Goal: Task Accomplishment & Management: Use online tool/utility

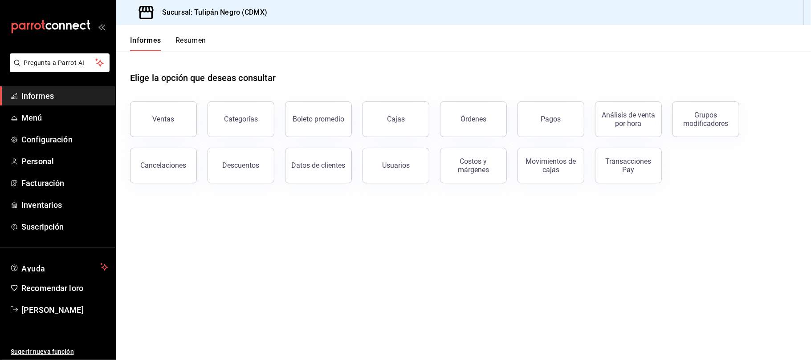
click at [155, 110] on button "Ventas" at bounding box center [163, 119] width 67 height 36
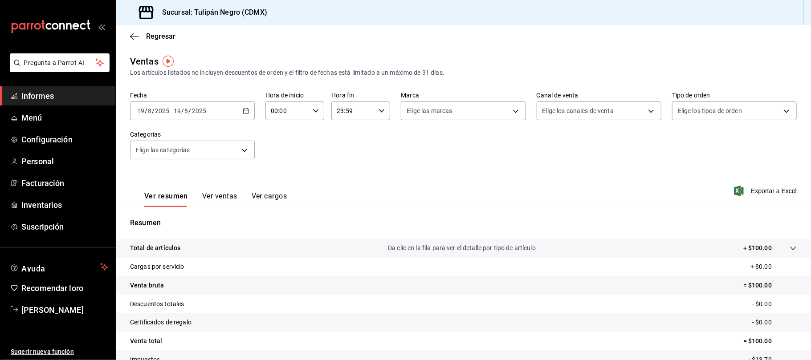
click at [251, 108] on div "[DATE] [DATE] - [DATE] [DATE]" at bounding box center [192, 110] width 125 height 19
click at [177, 218] on font "Rango de fechas" at bounding box center [161, 217] width 47 height 7
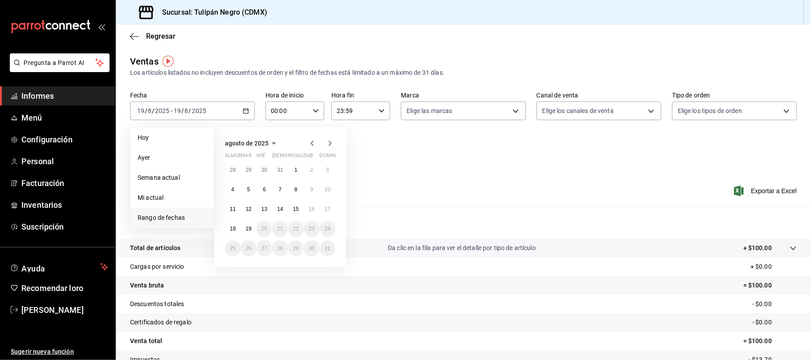
click at [308, 143] on icon "button" at bounding box center [312, 143] width 11 height 11
click at [308, 143] on icon "button" at bounding box center [312, 145] width 11 height 11
click at [308, 143] on icon "button" at bounding box center [312, 143] width 11 height 11
click at [281, 168] on font "1" at bounding box center [280, 170] width 3 height 6
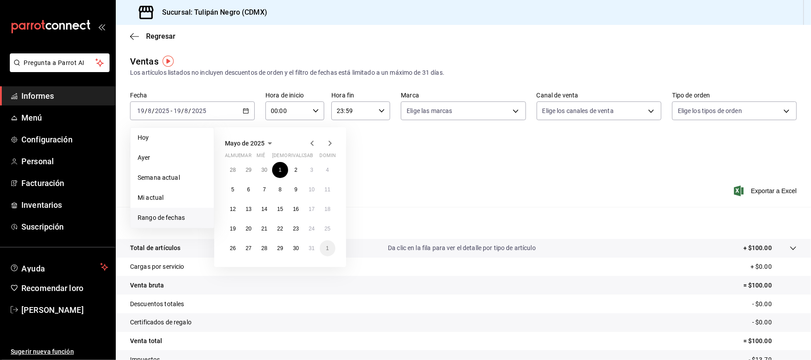
click at [281, 168] on div "Fecha [DATE] [DATE] - [DATE] [DATE] [PERSON_NAME] Semana actual Mi actual Rango…" at bounding box center [463, 131] width 666 height 78
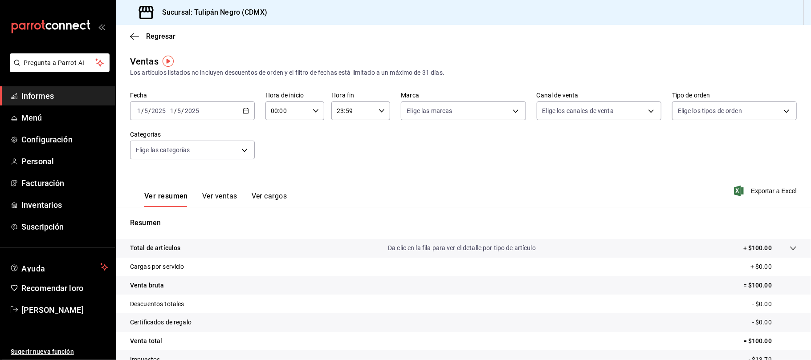
click at [281, 168] on div "Fecha [DATE] [DATE] - [DATE] [DATE] Hora de inicio 00:00 Hora de inicio Hora fi…" at bounding box center [463, 131] width 666 height 78
click at [244, 110] on icon "button" at bounding box center [246, 111] width 6 height 6
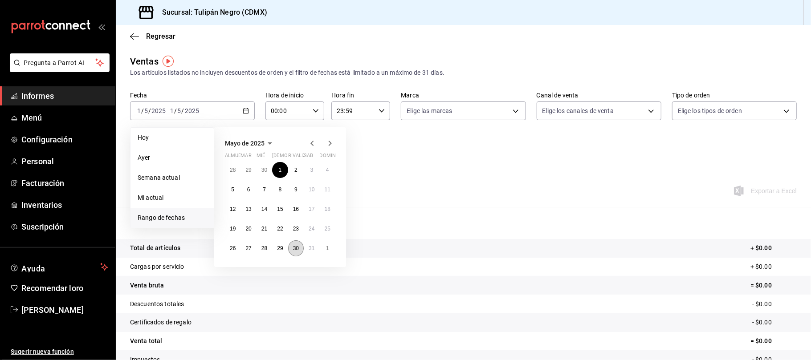
click at [295, 250] on font "30" at bounding box center [296, 248] width 6 height 6
click at [279, 167] on font "1" at bounding box center [280, 170] width 3 height 6
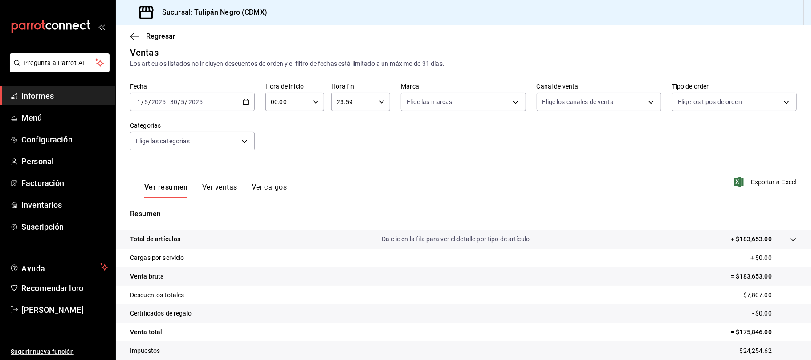
scroll to position [66, 0]
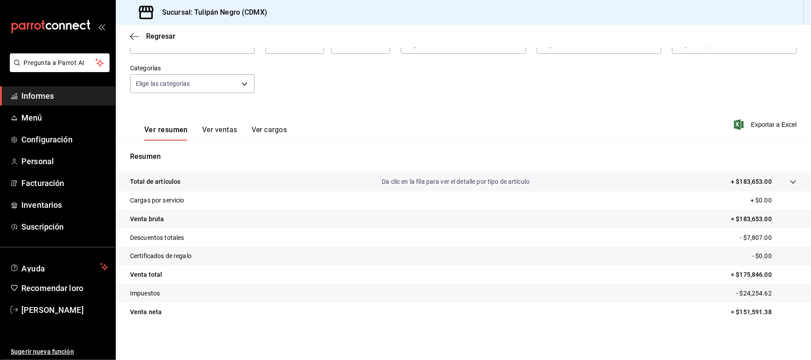
click at [228, 131] on font "Ver ventas" at bounding box center [219, 130] width 35 height 8
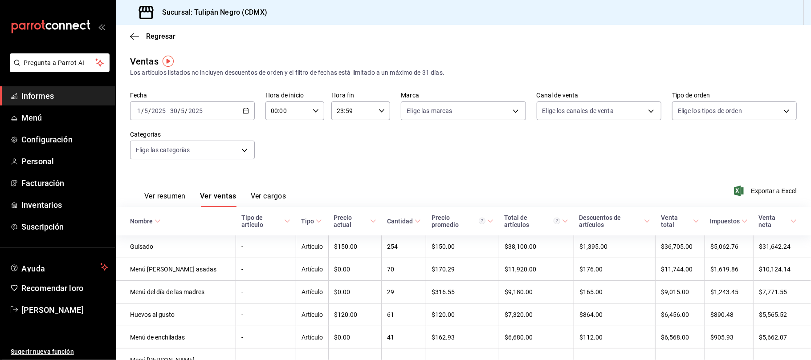
click at [269, 199] on font "Ver cargos" at bounding box center [269, 196] width 36 height 8
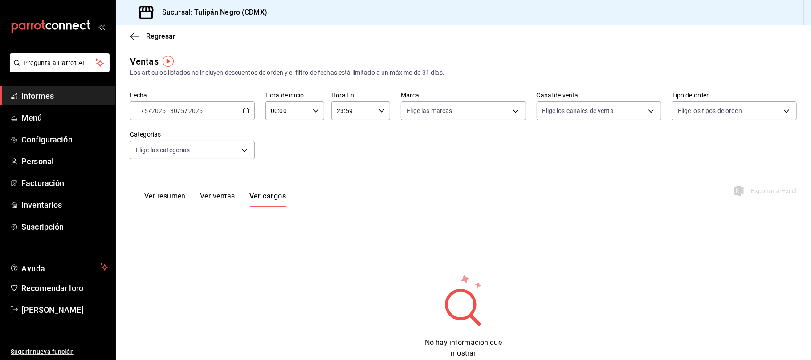
scroll to position [26, 0]
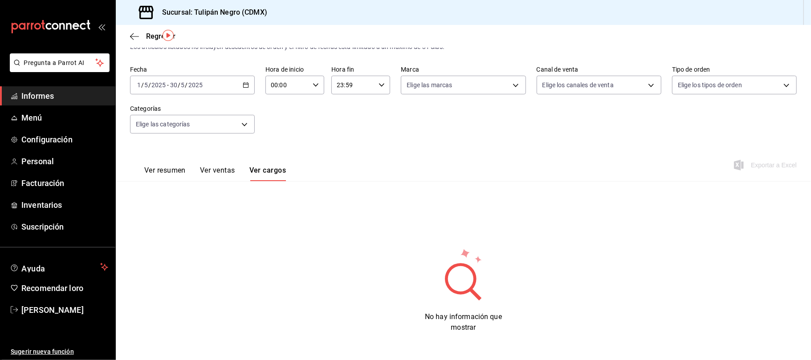
click at [361, 170] on div "Ver resumen Ver ventas Ver cargos Exportar a Excel" at bounding box center [463, 162] width 695 height 37
click at [160, 167] on font "Ver resumen" at bounding box center [164, 170] width 41 height 8
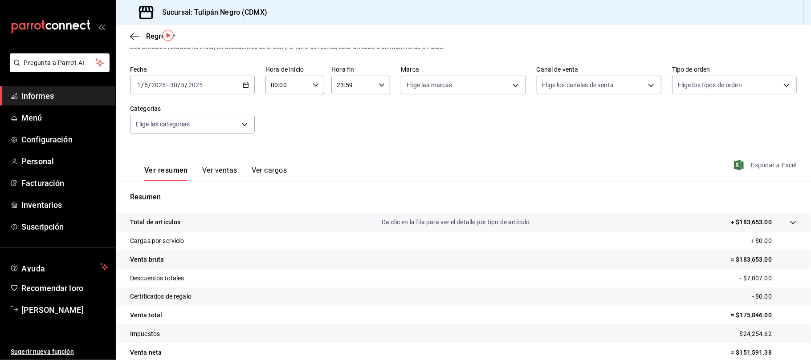
click at [757, 165] on font "Exportar a Excel" at bounding box center [773, 165] width 46 height 7
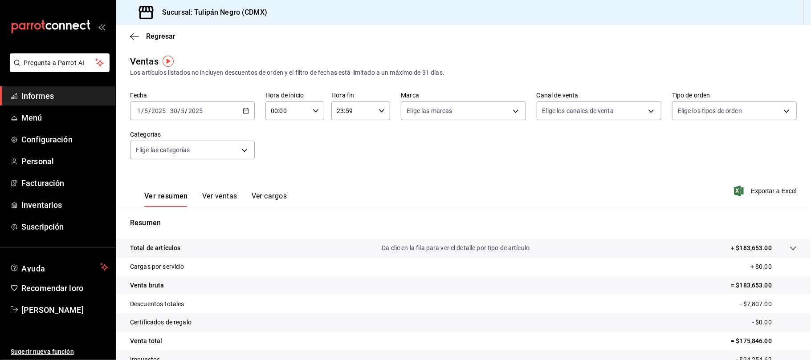
click at [239, 110] on div "[DATE] [DATE] - [DATE] [DATE]" at bounding box center [192, 110] width 125 height 19
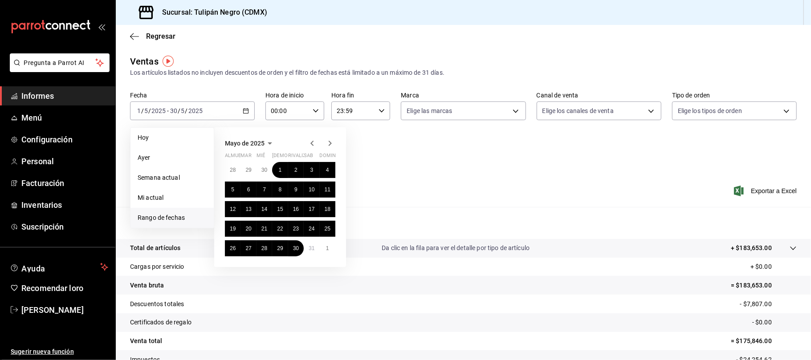
click at [328, 143] on icon "button" at bounding box center [329, 143] width 11 height 11
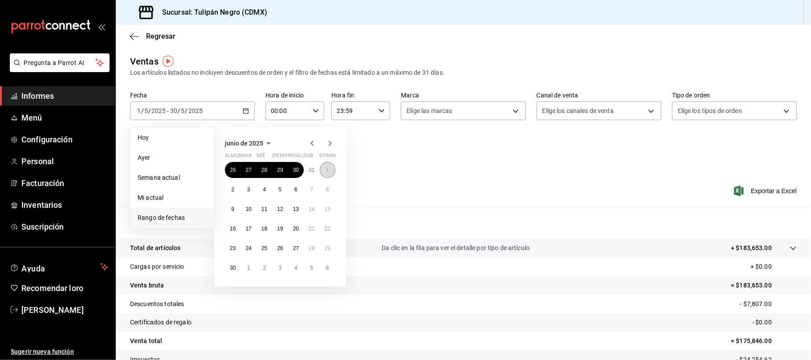
click at [326, 170] on font "1" at bounding box center [327, 170] width 3 height 6
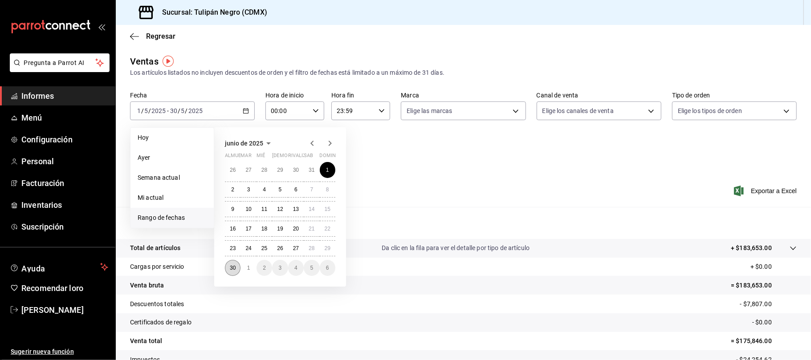
click at [232, 268] on font "30" at bounding box center [233, 268] width 6 height 6
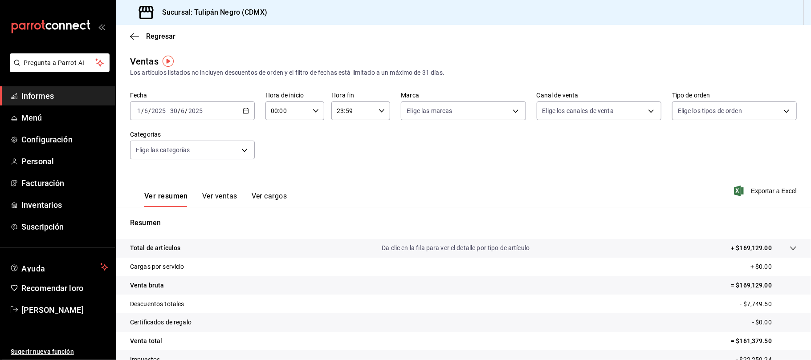
click at [236, 109] on div "[DATE] [DATE] - [DATE] [DATE]" at bounding box center [192, 110] width 125 height 19
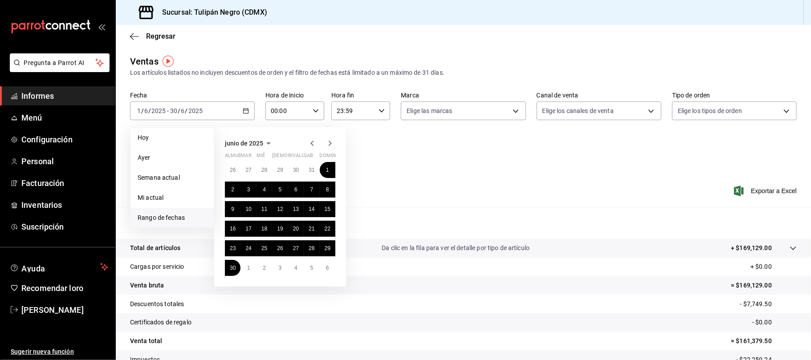
click at [312, 143] on icon "button" at bounding box center [312, 143] width 11 height 11
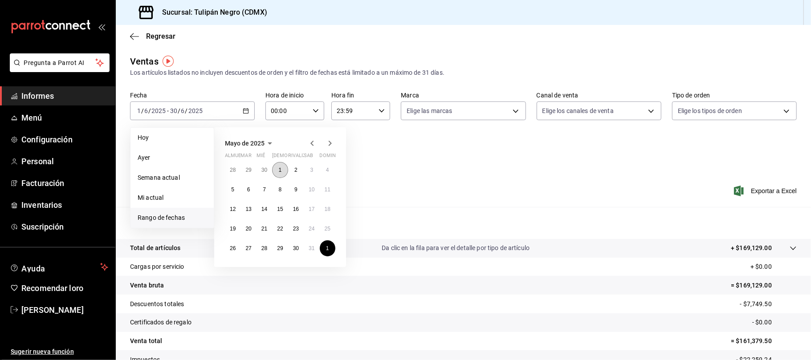
click at [282, 170] on button "1" at bounding box center [280, 170] width 16 height 16
click at [308, 249] on font "31" at bounding box center [311, 248] width 6 height 6
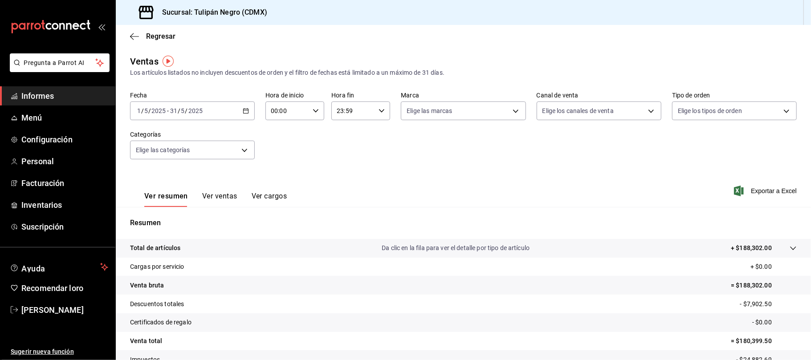
click at [247, 110] on icon "button" at bounding box center [246, 111] width 6 height 6
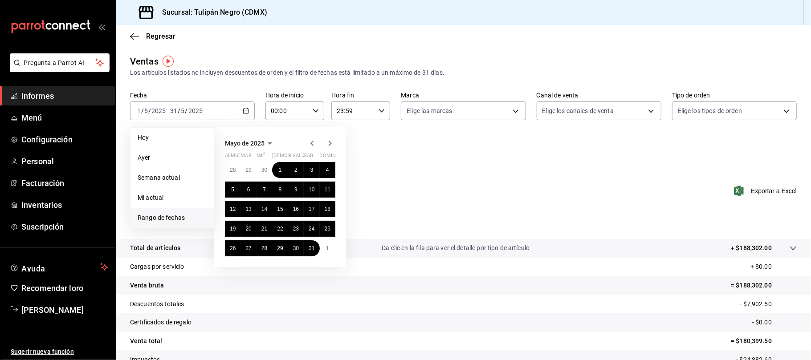
click at [332, 143] on icon "button" at bounding box center [329, 143] width 11 height 11
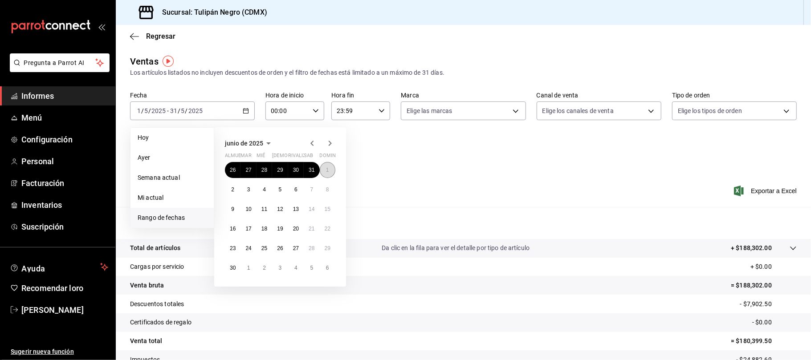
click at [328, 170] on font "1" at bounding box center [327, 170] width 3 height 6
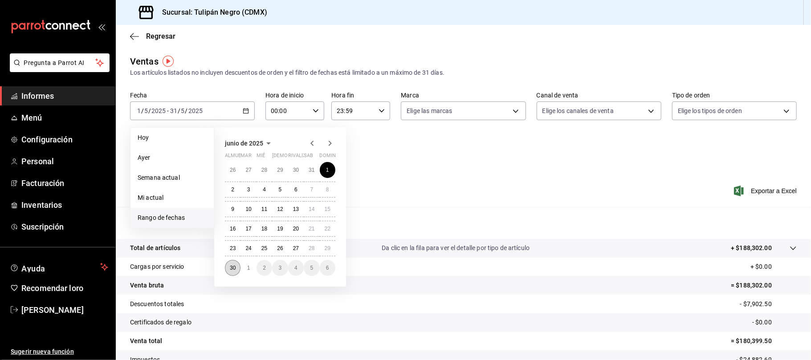
click at [234, 268] on font "30" at bounding box center [233, 268] width 6 height 6
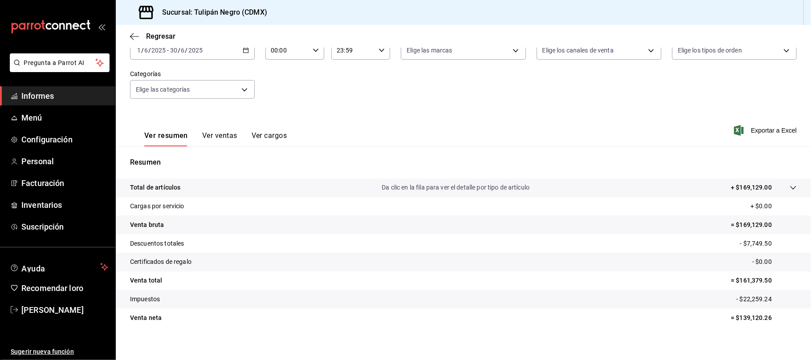
scroll to position [61, 0]
click at [244, 51] on icon "button" at bounding box center [246, 50] width 6 height 6
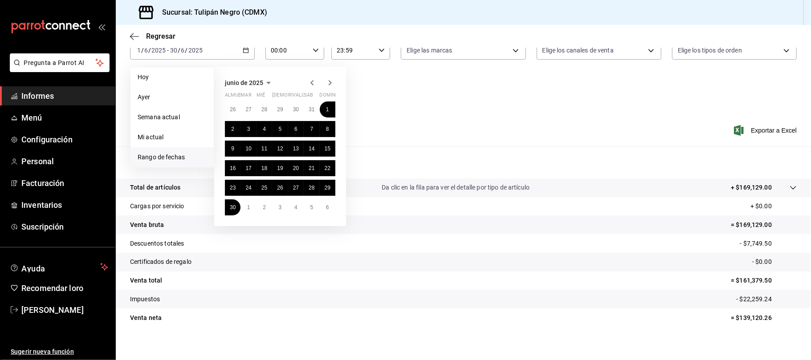
click at [328, 85] on icon "button" at bounding box center [329, 82] width 11 height 11
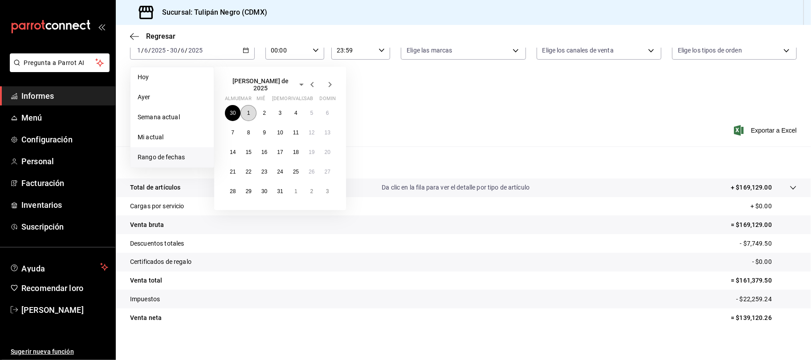
click at [252, 112] on button "1" at bounding box center [248, 113] width 16 height 16
click at [280, 189] on font "31" at bounding box center [280, 191] width 6 height 6
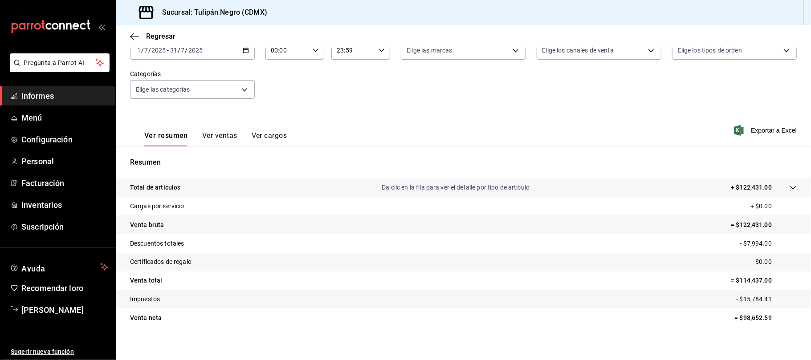
click at [244, 50] on icon "button" at bounding box center [246, 50] width 6 height 6
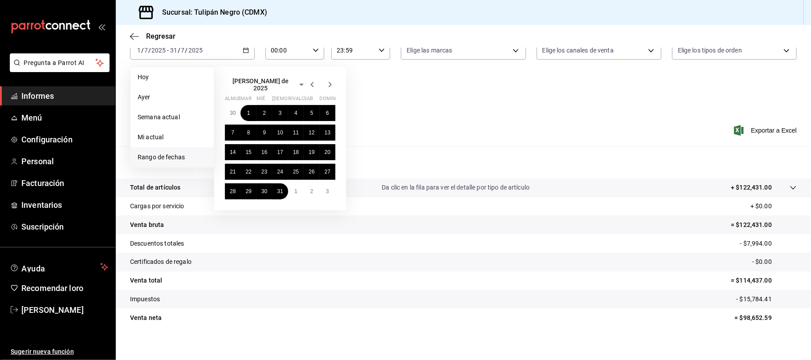
click at [331, 82] on icon "button" at bounding box center [329, 84] width 11 height 11
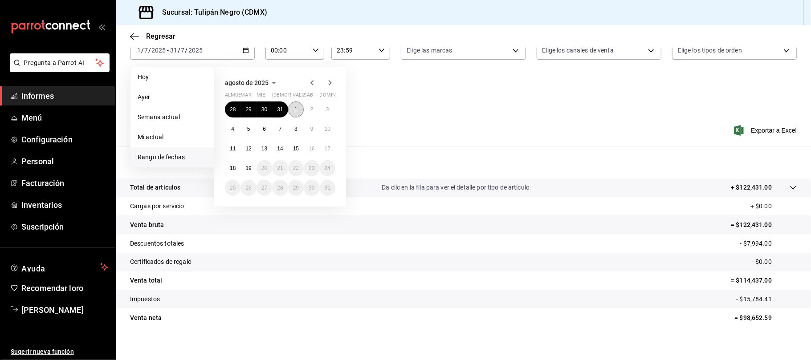
click at [296, 110] on font "1" at bounding box center [295, 109] width 3 height 6
click at [232, 168] on font "18" at bounding box center [233, 168] width 6 height 6
